Goal: Navigation & Orientation: Find specific page/section

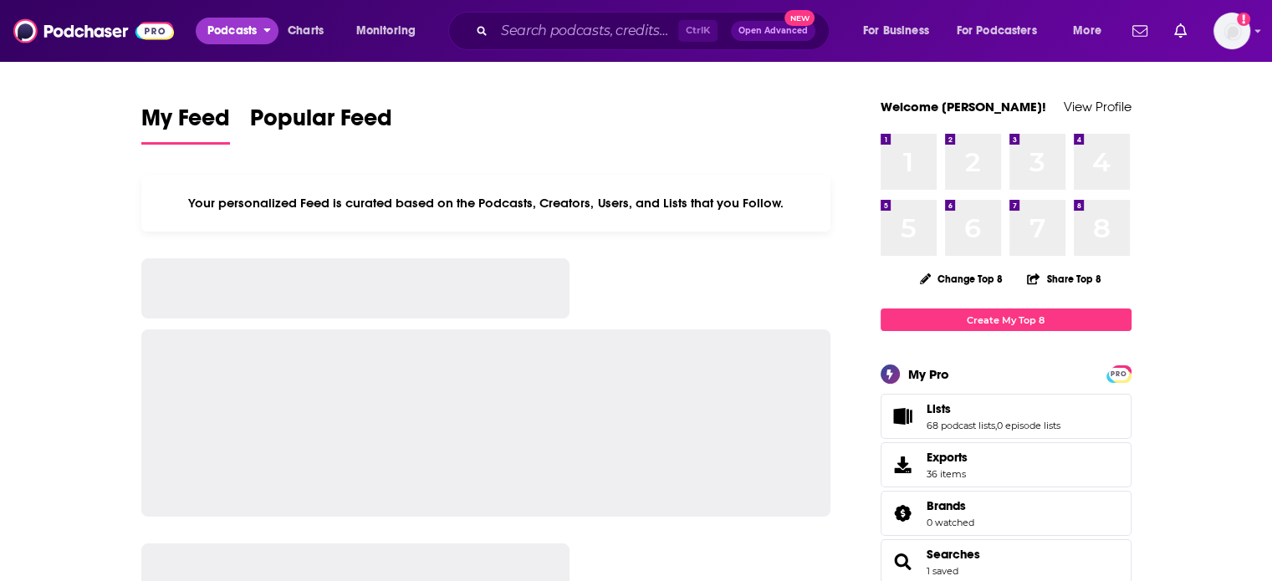
click at [206, 29] on button "Podcasts" at bounding box center [237, 31] width 83 height 27
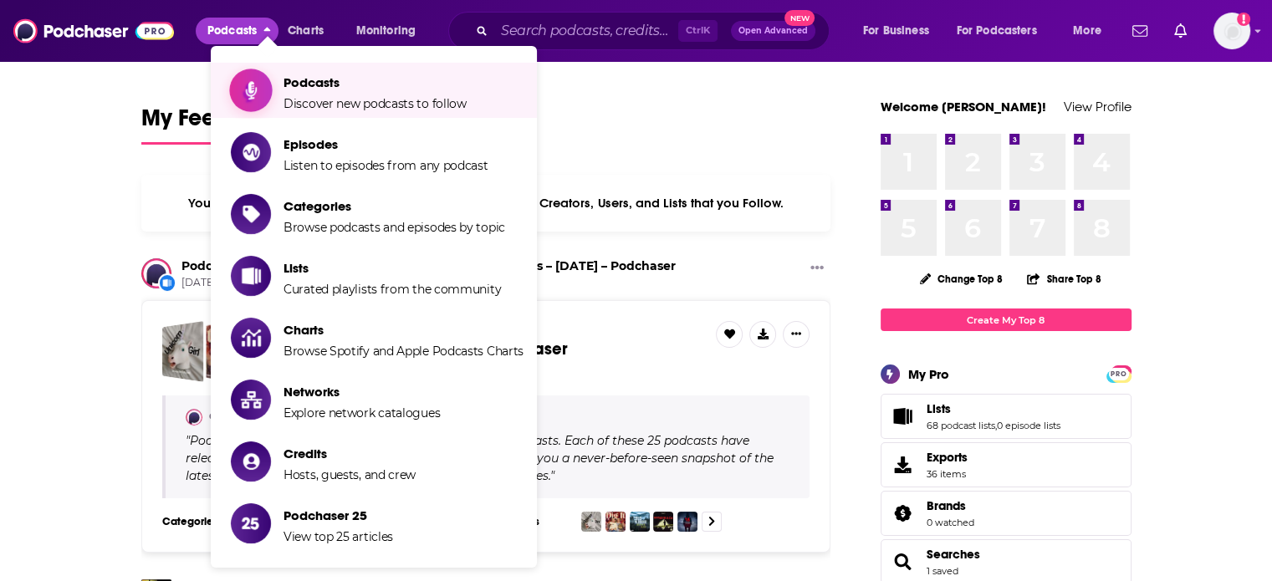
click at [242, 90] on icon "Show item sub-menu" at bounding box center [251, 90] width 21 height 22
